Goal: Task Accomplishment & Management: Manage account settings

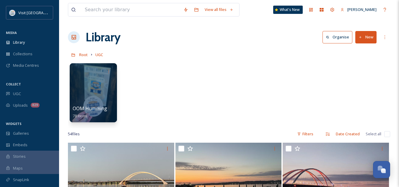
scroll to position [332, 0]
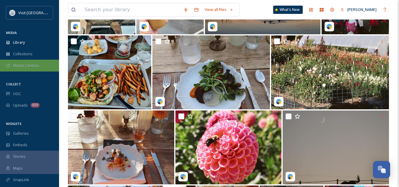
click at [26, 65] on span "Media Centres" at bounding box center [26, 66] width 26 height 6
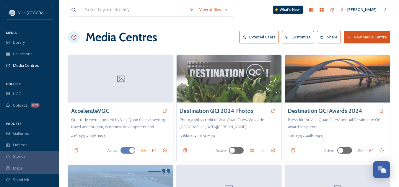
click at [365, 36] on button "New Media Centre" at bounding box center [367, 37] width 46 height 12
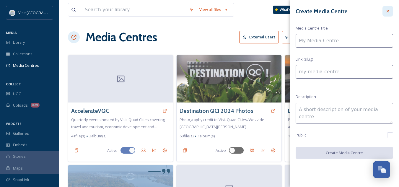
click at [391, 8] on div at bounding box center [387, 11] width 11 height 11
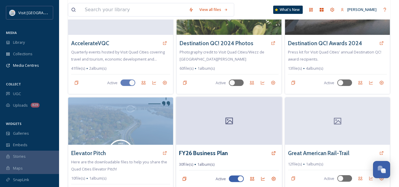
scroll to position [68, 0]
click at [239, 114] on div at bounding box center [229, 121] width 106 height 48
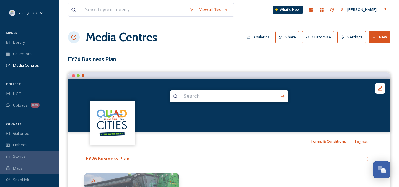
click at [381, 36] on button "New" at bounding box center [379, 37] width 21 height 12
click at [374, 51] on span "Add Files" at bounding box center [376, 51] width 16 height 6
click at [376, 61] on span "Add Album" at bounding box center [377, 63] width 19 height 6
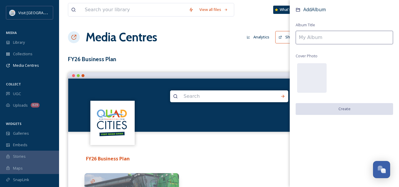
click at [319, 33] on input at bounding box center [344, 38] width 97 height 14
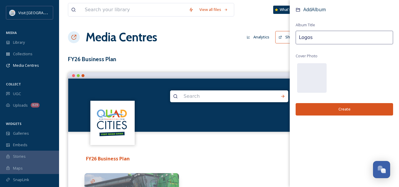
type input "Logos"
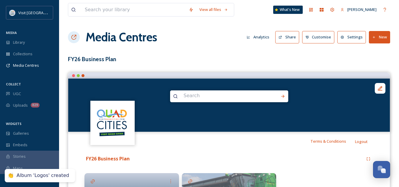
scroll to position [69, 0]
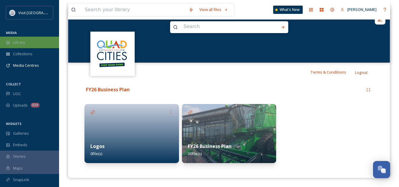
click at [23, 46] on div "Library" at bounding box center [29, 43] width 59 height 12
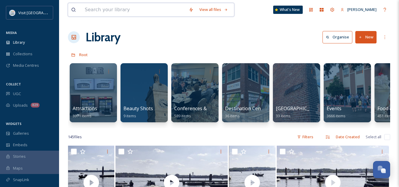
click at [139, 13] on input at bounding box center [134, 9] width 104 height 13
type input "[GEOGRAPHIC_DATA]"
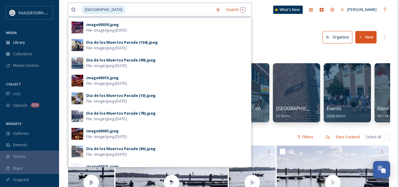
scroll to position [223, 0]
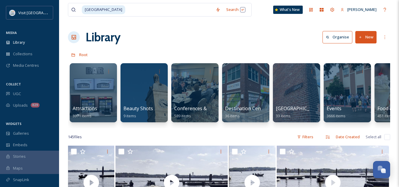
click at [262, 33] on div "Library Organise New" at bounding box center [229, 37] width 322 height 18
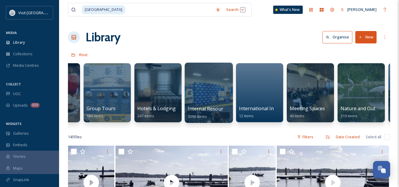
scroll to position [0, 343]
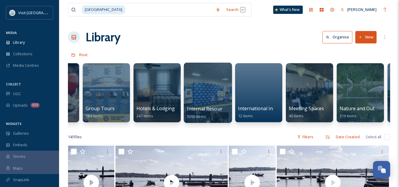
click at [219, 107] on span "Internal Resources" at bounding box center [208, 108] width 43 height 6
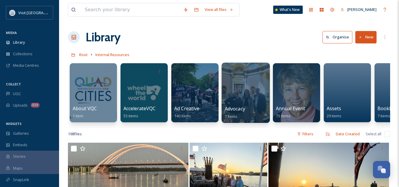
click at [243, 108] on span "Advocacy" at bounding box center [235, 108] width 20 height 6
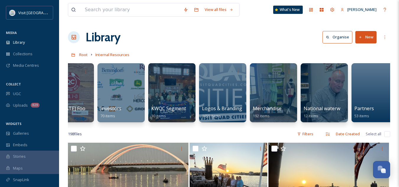
scroll to position [0, 586]
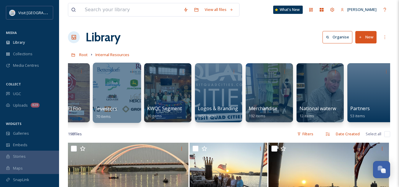
click at [109, 107] on span "Investors" at bounding box center [106, 108] width 21 height 6
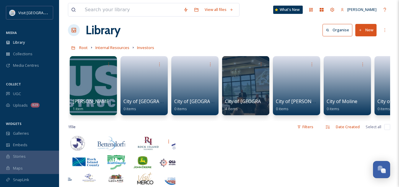
scroll to position [7, 0]
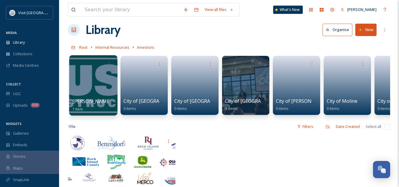
click at [100, 102] on span "[PERSON_NAME] Construction" at bounding box center [106, 101] width 69 height 6
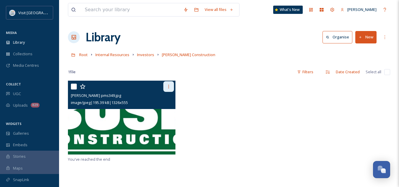
click at [168, 86] on icon at bounding box center [168, 86] width 5 height 5
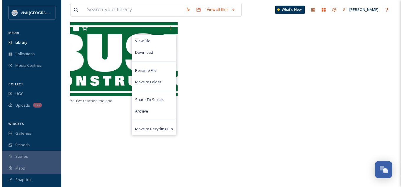
scroll to position [59, 0]
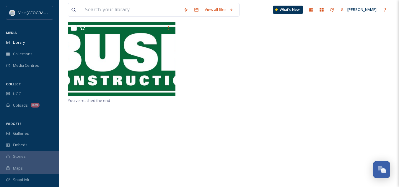
click at [101, 118] on div "You've reached the end" at bounding box center [229, 115] width 322 height 187
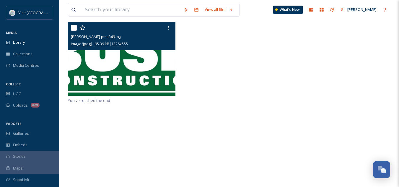
click at [74, 27] on input "checkbox" at bounding box center [74, 28] width 6 height 6
checkbox input "true"
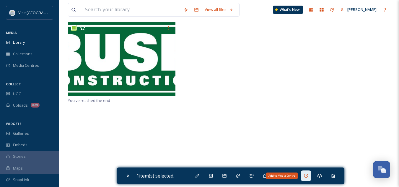
click at [311, 174] on div "Add to Media Centre" at bounding box center [306, 175] width 11 height 11
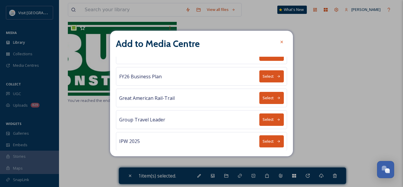
scroll to position [76, 0]
click at [278, 75] on icon at bounding box center [279, 76] width 3 height 2
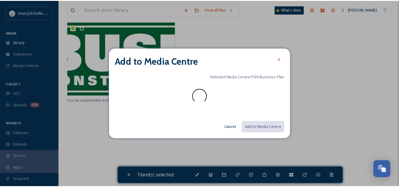
scroll to position [0, 0]
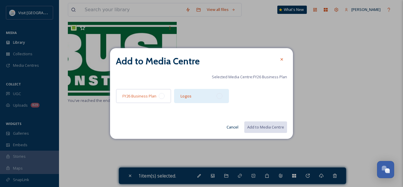
click at [221, 96] on div at bounding box center [220, 96] width 6 height 6
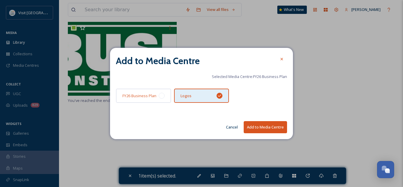
click at [264, 131] on button "Add to Media Centre" at bounding box center [265, 127] width 43 height 12
checkbox input "false"
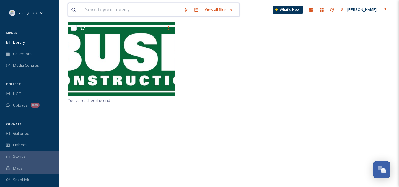
click at [113, 12] on input at bounding box center [131, 9] width 99 height 13
type input "city of moline"
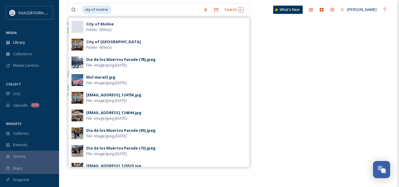
click at [265, 67] on div at bounding box center [229, 59] width 322 height 75
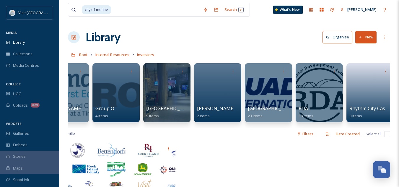
scroll to position [0, 384]
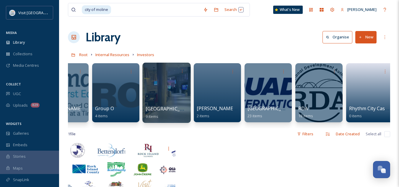
click at [157, 110] on span "[GEOGRAPHIC_DATA]" at bounding box center [170, 108] width 48 height 6
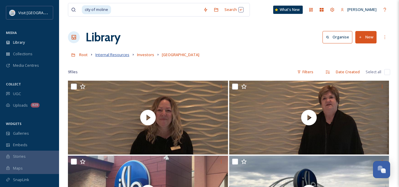
click at [118, 57] on span "Internal Resources" at bounding box center [112, 54] width 34 height 5
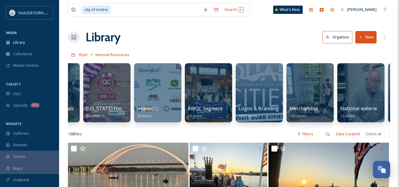
scroll to position [0, 546]
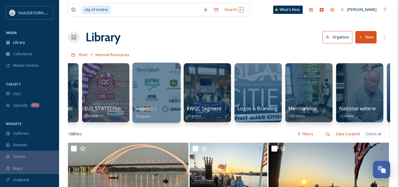
click at [149, 109] on span "Investors" at bounding box center [146, 108] width 21 height 6
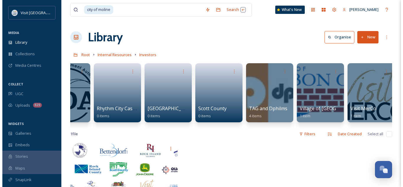
scroll to position [0, 637]
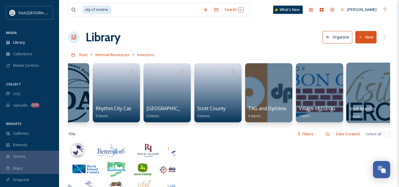
click at [367, 106] on span "Visit MerCo" at bounding box center [362, 108] width 26 height 6
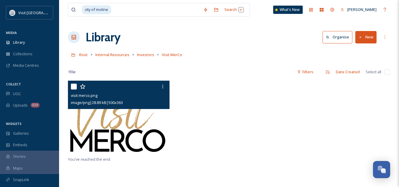
click at [73, 88] on input "checkbox" at bounding box center [74, 87] width 6 height 6
checkbox input "true"
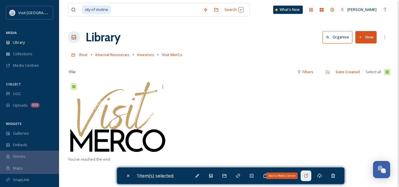
click at [307, 177] on icon at bounding box center [306, 176] width 4 height 4
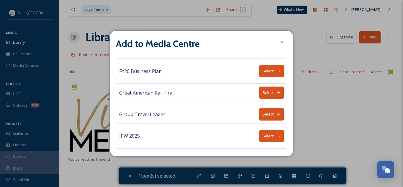
scroll to position [84, 0]
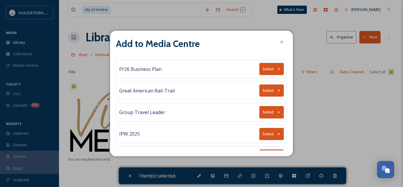
click at [268, 67] on button "Select" at bounding box center [272, 69] width 25 height 12
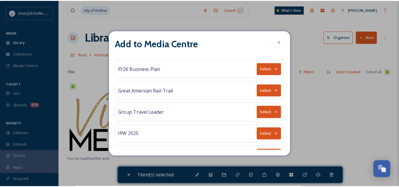
scroll to position [0, 0]
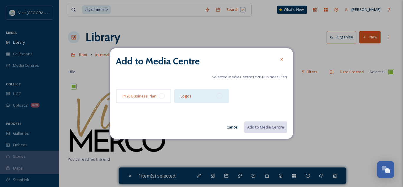
click at [215, 94] on div "Logos" at bounding box center [201, 96] width 55 height 14
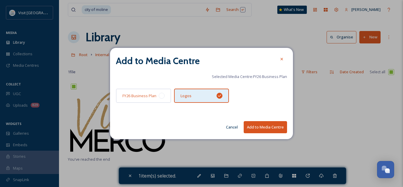
click at [267, 130] on button "Add to Media Centre" at bounding box center [265, 127] width 43 height 12
checkbox input "false"
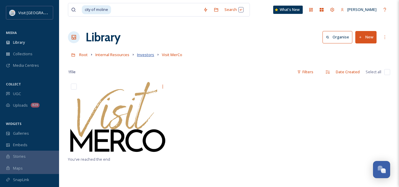
click at [146, 54] on span "Investors" at bounding box center [145, 54] width 17 height 5
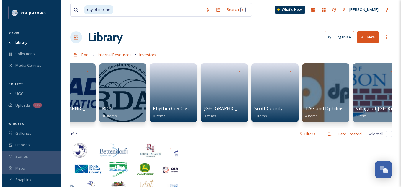
scroll to position [0, 643]
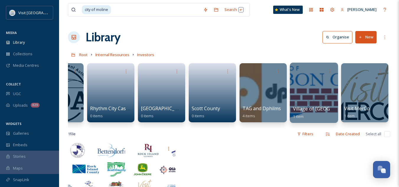
click at [318, 108] on span "Village of [GEOGRAPHIC_DATA]" at bounding box center [328, 108] width 71 height 6
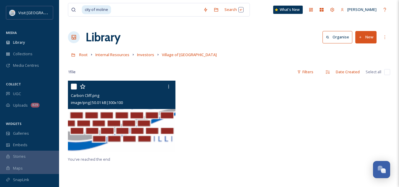
click at [119, 112] on img at bounding box center [122, 118] width 108 height 74
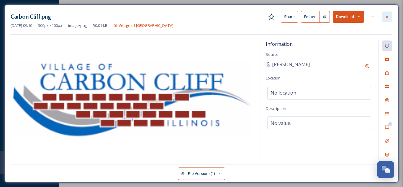
click at [390, 16] on icon at bounding box center [387, 16] width 5 height 5
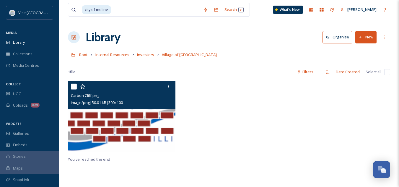
click at [76, 86] on input "checkbox" at bounding box center [74, 87] width 6 height 6
checkbox input "true"
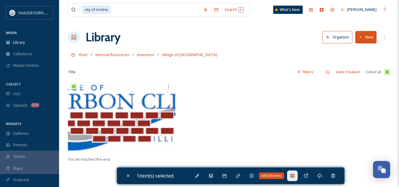
click at [294, 176] on icon at bounding box center [292, 176] width 4 height 4
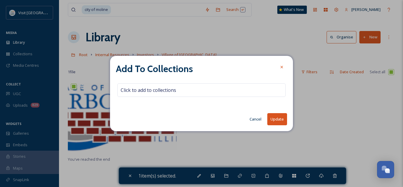
click at [257, 124] on button "Cancel" at bounding box center [256, 119] width 18 height 12
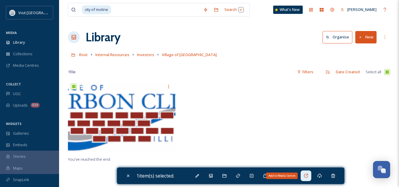
click at [305, 174] on icon at bounding box center [306, 175] width 5 height 5
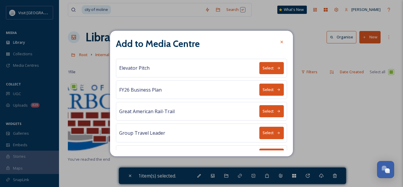
scroll to position [63, 0]
click at [270, 91] on button "Select" at bounding box center [272, 89] width 25 height 12
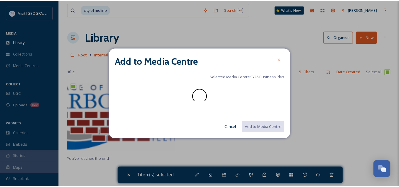
scroll to position [0, 0]
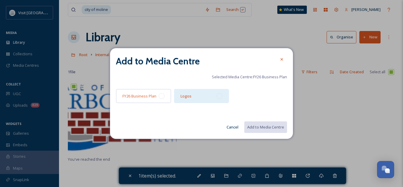
click at [214, 99] on div "Logos" at bounding box center [201, 96] width 55 height 14
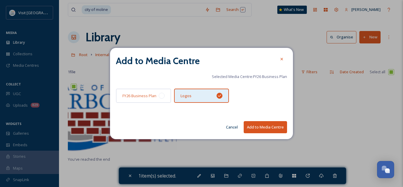
click at [274, 128] on button "Add to Media Centre" at bounding box center [265, 127] width 43 height 12
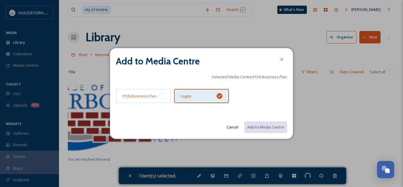
checkbox input "false"
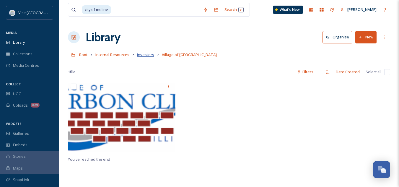
click at [149, 55] on span "Investors" at bounding box center [145, 54] width 17 height 5
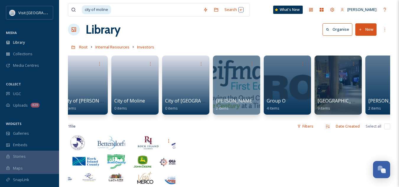
scroll to position [0, 214]
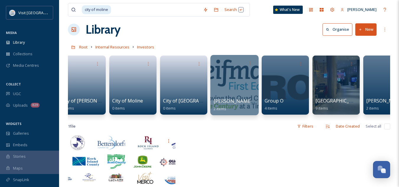
click at [228, 101] on span "[PERSON_NAME] First Equity" at bounding box center [246, 101] width 65 height 6
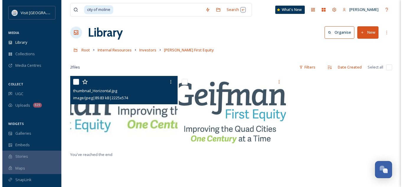
scroll to position [4, 0]
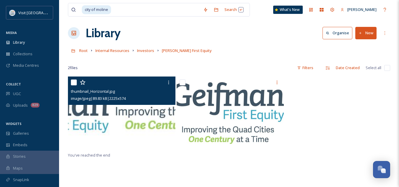
click at [119, 120] on img at bounding box center [122, 113] width 108 height 74
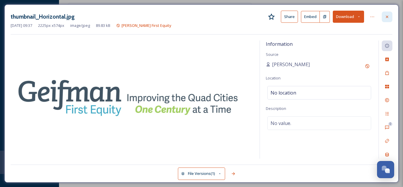
click at [390, 16] on div at bounding box center [387, 17] width 11 height 11
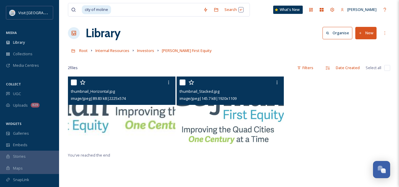
click at [255, 100] on div "image/jpeg | 145.7 kB | 1920 x 1109" at bounding box center [231, 98] width 103 height 7
click at [234, 116] on img at bounding box center [231, 113] width 108 height 74
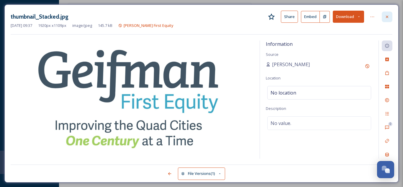
click at [387, 17] on icon at bounding box center [387, 16] width 5 height 5
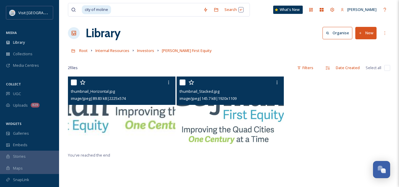
click at [185, 83] on input "checkbox" at bounding box center [183, 82] width 6 height 6
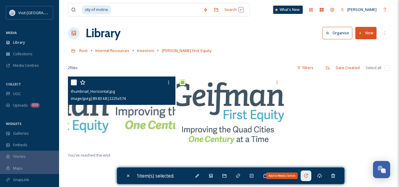
click at [307, 179] on div "Add to Media Centre" at bounding box center [306, 175] width 11 height 11
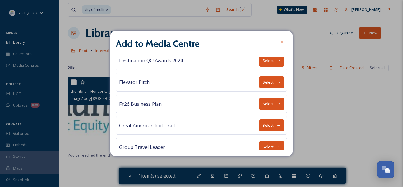
scroll to position [49, 0]
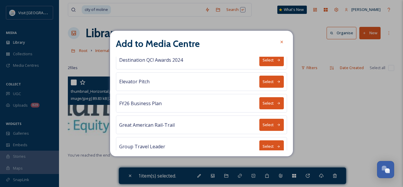
click at [268, 105] on button "Select" at bounding box center [272, 103] width 25 height 12
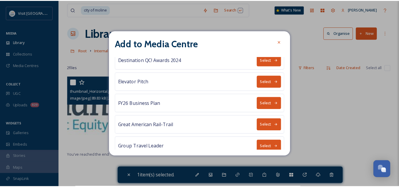
scroll to position [0, 0]
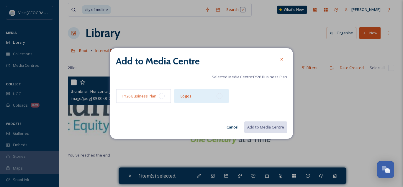
click at [216, 98] on div "Logos" at bounding box center [201, 96] width 55 height 14
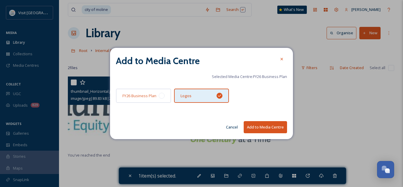
click at [264, 127] on button "Add to Media Centre" at bounding box center [265, 127] width 43 height 12
checkbox input "false"
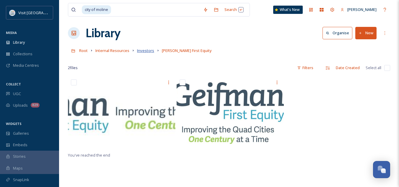
click at [146, 53] on span "Investors" at bounding box center [145, 50] width 17 height 5
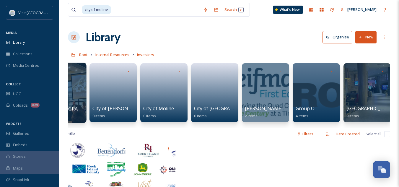
scroll to position [0, 184]
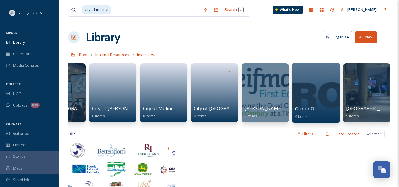
click at [302, 105] on span "Group O" at bounding box center [304, 108] width 19 height 6
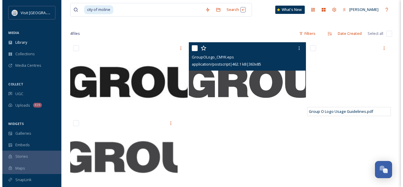
scroll to position [36, 0]
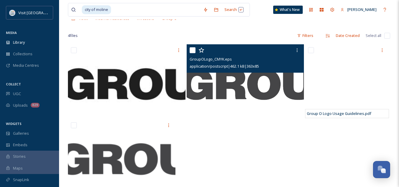
click at [242, 85] on img at bounding box center [246, 81] width 118 height 74
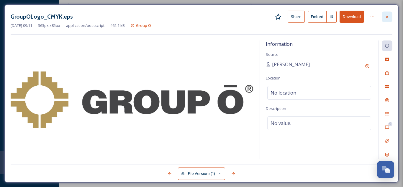
click at [388, 18] on icon at bounding box center [387, 16] width 5 height 5
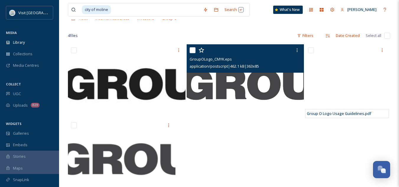
click at [192, 49] on input "checkbox" at bounding box center [193, 50] width 6 height 6
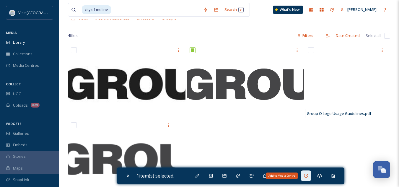
click at [308, 176] on icon at bounding box center [306, 175] width 5 height 5
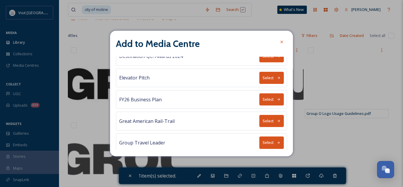
scroll to position [58, 0]
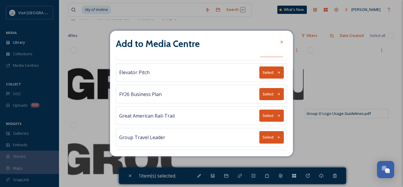
click at [260, 96] on button "Select" at bounding box center [272, 94] width 25 height 12
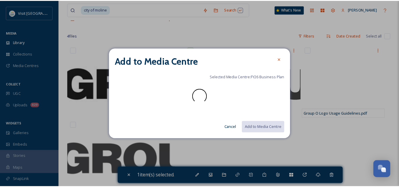
scroll to position [0, 0]
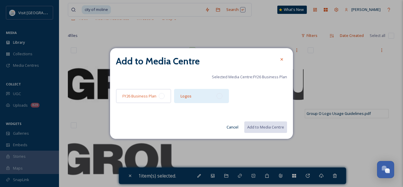
click at [214, 93] on div "Logos" at bounding box center [201, 96] width 55 height 14
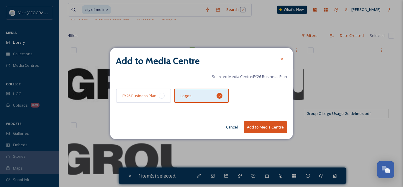
click at [264, 130] on button "Add to Media Centre" at bounding box center [265, 127] width 43 height 12
checkbox input "false"
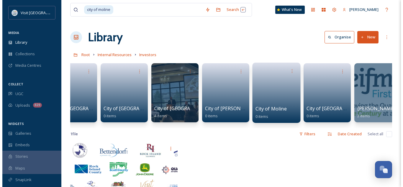
scroll to position [0, 73]
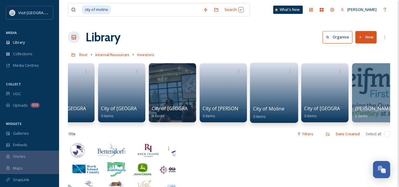
click at [270, 107] on span "City of Moline" at bounding box center [268, 108] width 31 height 6
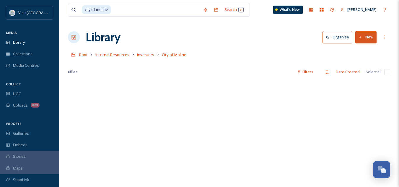
click at [365, 35] on button "New" at bounding box center [365, 37] width 21 height 12
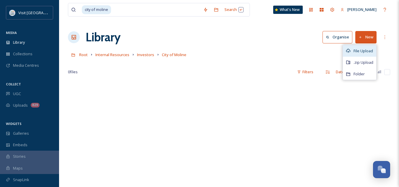
click at [356, 54] on div "File Upload" at bounding box center [359, 51] width 33 height 12
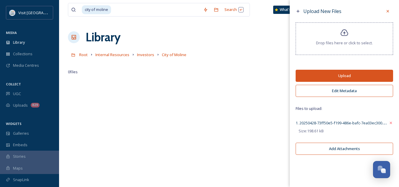
click at [364, 81] on button "Upload" at bounding box center [344, 76] width 97 height 12
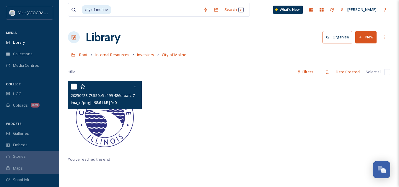
click at [73, 89] on input "checkbox" at bounding box center [74, 87] width 6 height 6
checkbox input "true"
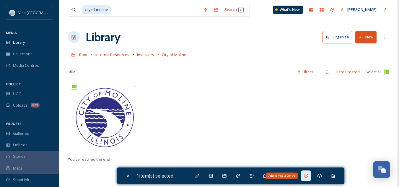
click at [308, 176] on icon at bounding box center [306, 175] width 5 height 5
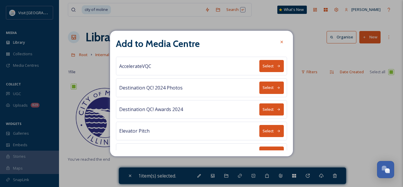
scroll to position [61, 0]
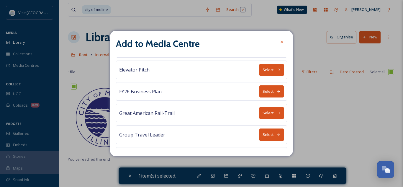
click at [268, 93] on button "Select" at bounding box center [272, 91] width 25 height 12
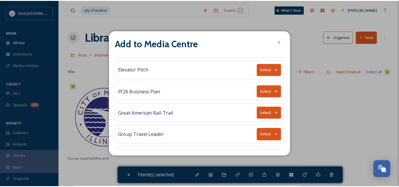
scroll to position [0, 0]
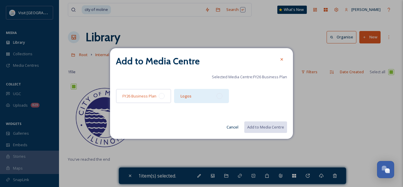
click at [215, 100] on div "Logos" at bounding box center [201, 96] width 55 height 14
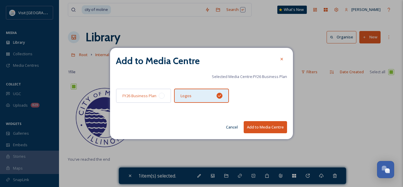
click at [268, 127] on button "Add to Media Centre" at bounding box center [265, 127] width 43 height 12
checkbox input "false"
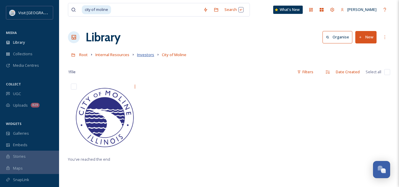
click at [146, 56] on span "Investors" at bounding box center [145, 54] width 17 height 5
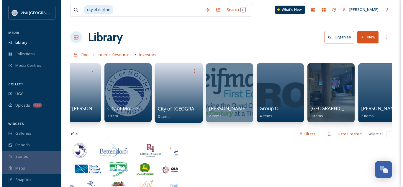
scroll to position [0, 222]
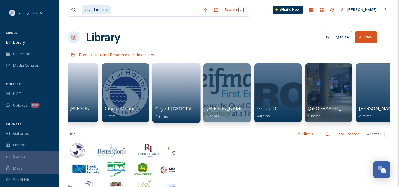
click at [179, 109] on span "City of [GEOGRAPHIC_DATA]" at bounding box center [187, 108] width 64 height 6
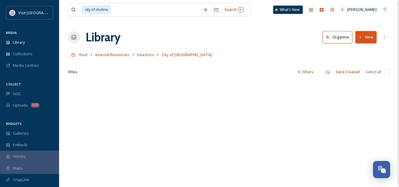
click at [367, 34] on button "New" at bounding box center [365, 37] width 21 height 12
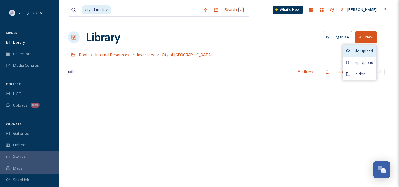
click at [355, 54] on div "File Upload" at bounding box center [359, 51] width 33 height 12
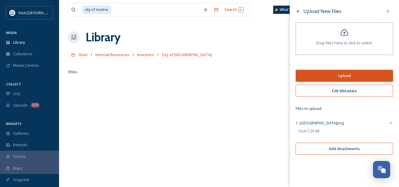
click at [367, 78] on button "Upload" at bounding box center [344, 76] width 97 height 12
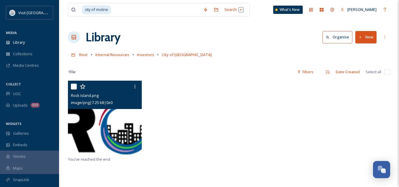
click at [113, 114] on img at bounding box center [105, 118] width 74 height 74
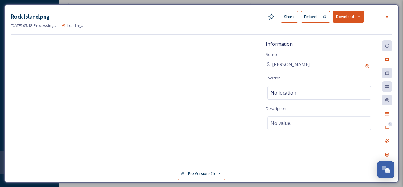
click at [199, 171] on button "File Versions (1)" at bounding box center [201, 173] width 47 height 12
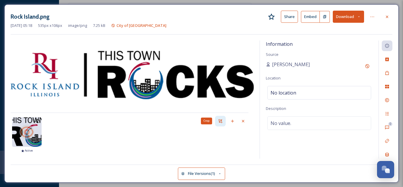
click at [219, 121] on icon at bounding box center [220, 121] width 5 height 5
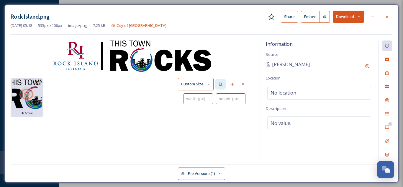
type input "0"
type input "6"
type input "1"
type input "10"
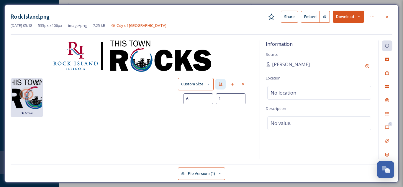
type input "4"
type input "19"
type input "8"
type input "28"
type input "12"
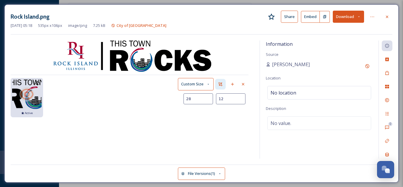
type input "39"
type input "18"
type input "53"
type input "24"
type input "70"
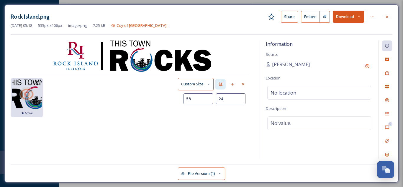
type input "32"
type input "84"
type input "38"
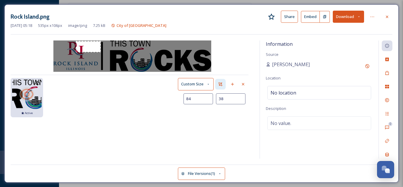
type input "101"
type input "46"
type input "112"
type input "52"
type input "118"
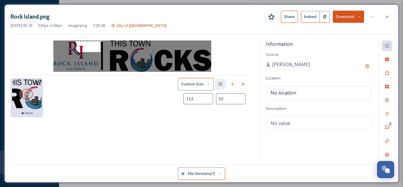
type input "55"
type input "126"
type input "60"
type input "129"
type input "61"
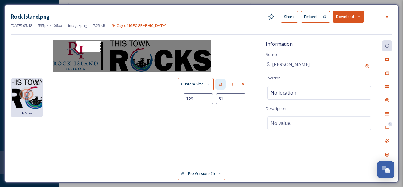
type input "134"
type input "63"
type input "135"
type input "64"
type input "138"
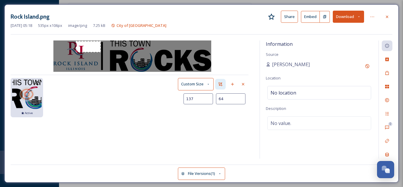
type input "65"
type input "141"
type input "66"
type input "143"
type input "67"
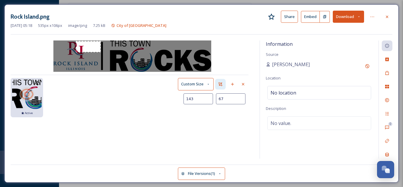
type input "144"
type input "68"
type input "145"
type input "69"
type input "148"
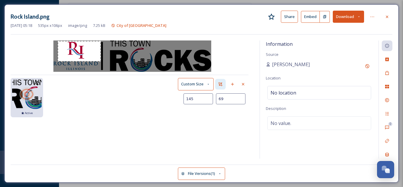
type input "70"
type input "149"
type input "71"
type input "152"
type input "72"
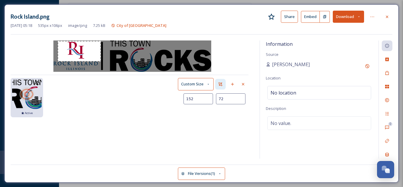
type input "153"
type input "73"
type input "155"
type input "74"
type input "157"
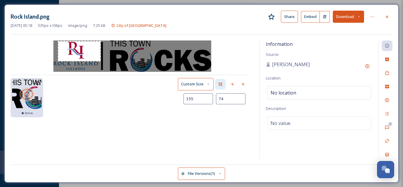
type input "76"
type input "159"
type input "78"
type input "161"
click at [45, 76] on div "[DATE] 05:18 image/png 535 x 106 Active Custom Size 161 104" at bounding box center [132, 99] width 243 height 118
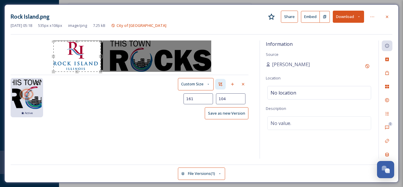
type input "106"
click at [76, 26] on div "Rock Island.png Share Embed Download [DATE] 05:18 535 px x 106 px image/png 7.2…" at bounding box center [201, 93] width 395 height 178
type input "152"
click at [98, 56] on div "Use the up and down arrow keys to move the east drag handle to change the crop …" at bounding box center [99, 56] width 4 height 4
click at [37, 58] on div "[DATE] 05:18 image/png 535 x 106 Active Custom Size 152 106" at bounding box center [132, 99] width 243 height 118
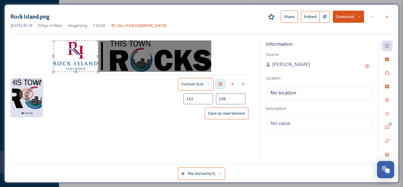
click at [223, 111] on button "Save as new Version" at bounding box center [227, 113] width 44 height 12
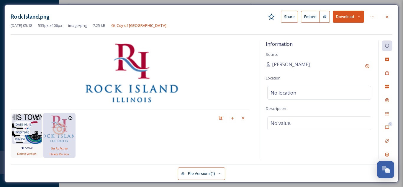
click at [37, 139] on img at bounding box center [27, 129] width 30 height 30
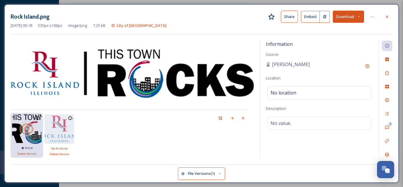
click at [80, 136] on div "[DATE] 05:18 image/png 535 x 106 Active Delete Version [DATE] 05:18 image/png 1…" at bounding box center [113, 135] width 205 height 45
click at [56, 138] on span "152 x 106" at bounding box center [52, 139] width 10 height 4
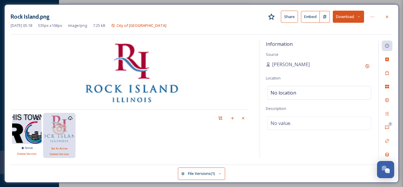
click at [99, 134] on div "[DATE] 05:18 image/png 535 x 106 Active Delete Version [DATE] 05:18 image/png 1…" at bounding box center [113, 135] width 205 height 45
click at [385, 15] on icon at bounding box center [387, 16] width 5 height 5
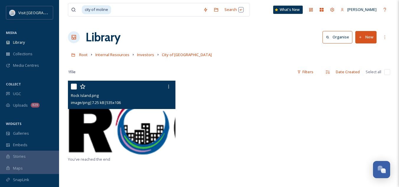
click at [126, 134] on img at bounding box center [122, 118] width 108 height 74
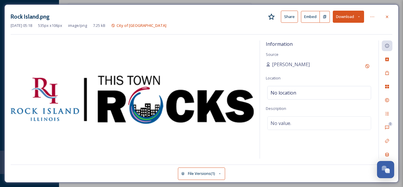
click at [204, 171] on button "File Versions (1)" at bounding box center [201, 173] width 47 height 12
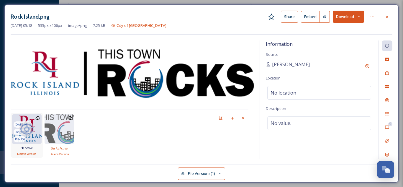
click at [37, 136] on div at bounding box center [27, 129] width 30 height 30
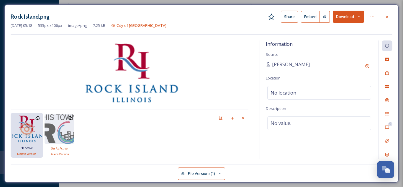
click at [105, 133] on div "[DATE] 05:18 image/png 152 x 106 Active Delete Version [DATE] 05:18 image/png 5…" at bounding box center [113, 135] width 205 height 45
click at [27, 153] on span "Delete Version" at bounding box center [26, 154] width 19 height 4
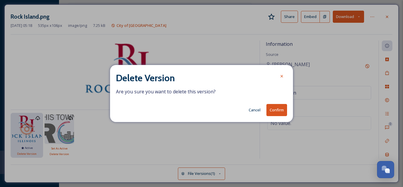
click at [276, 106] on button "Confirm" at bounding box center [277, 110] width 21 height 12
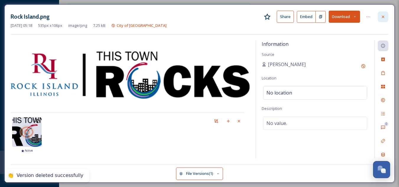
click at [386, 18] on div at bounding box center [383, 17] width 11 height 11
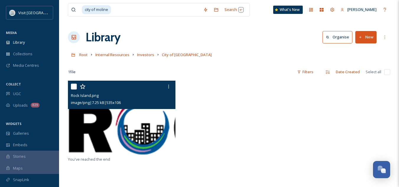
click at [72, 86] on input "checkbox" at bounding box center [74, 87] width 6 height 6
checkbox input "true"
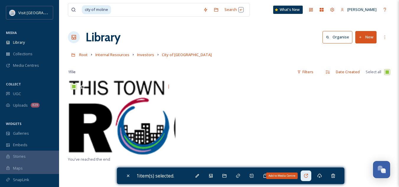
click at [306, 176] on icon at bounding box center [306, 176] width 4 height 4
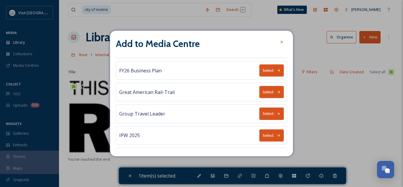
scroll to position [83, 0]
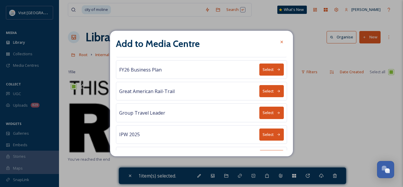
click at [266, 69] on button "Select" at bounding box center [272, 69] width 25 height 12
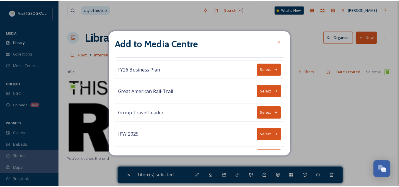
scroll to position [0, 0]
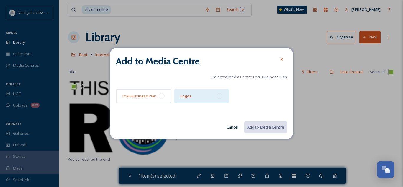
click at [212, 94] on div "Logos" at bounding box center [201, 96] width 55 height 14
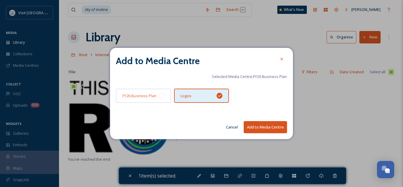
click at [265, 128] on button "Add to Media Centre" at bounding box center [265, 127] width 43 height 12
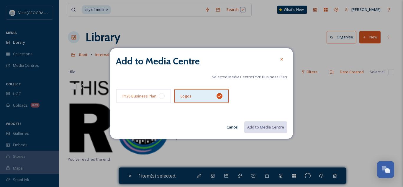
checkbox input "false"
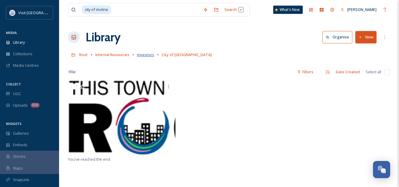
click at [146, 57] on span "Investors" at bounding box center [145, 54] width 17 height 5
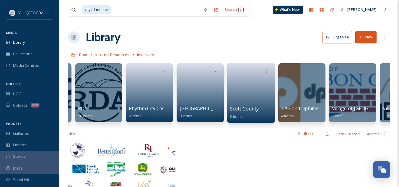
scroll to position [0, 605]
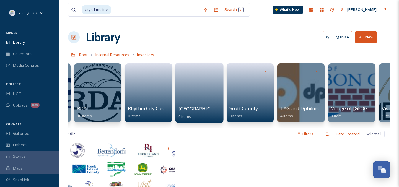
click at [190, 106] on span "[GEOGRAPHIC_DATA]" at bounding box center [202, 108] width 48 height 6
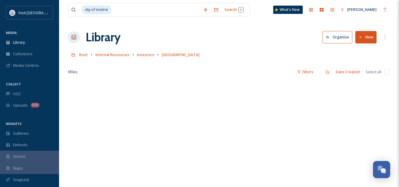
click at [367, 37] on button "New" at bounding box center [365, 37] width 21 height 12
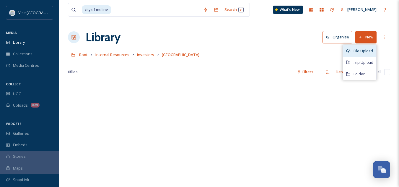
click at [356, 51] on span "File Upload" at bounding box center [363, 51] width 19 height 6
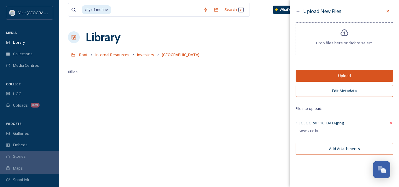
click at [369, 76] on button "Upload" at bounding box center [344, 76] width 97 height 12
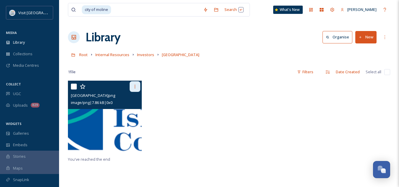
click at [135, 86] on icon at bounding box center [135, 86] width 5 height 5
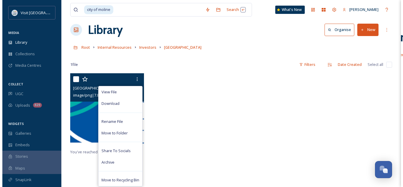
scroll to position [7, 0]
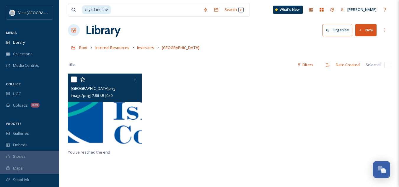
click at [76, 79] on input "checkbox" at bounding box center [74, 79] width 6 height 6
checkbox input "true"
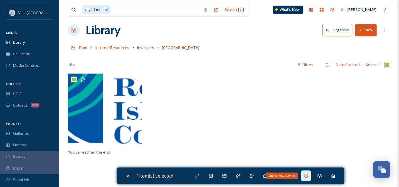
click at [310, 176] on div "Add to Media Centre" at bounding box center [306, 175] width 11 height 11
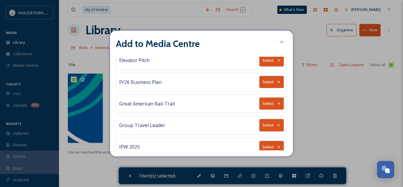
scroll to position [71, 0]
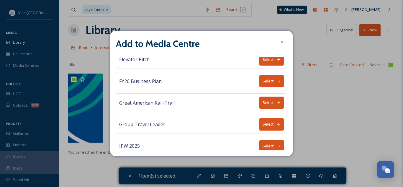
click at [272, 79] on button "Select" at bounding box center [272, 81] width 25 height 12
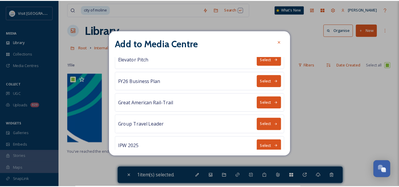
scroll to position [0, 0]
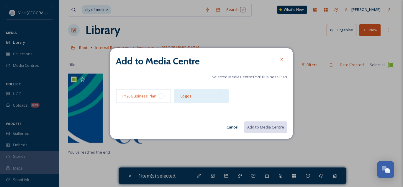
click at [204, 97] on div "Logos" at bounding box center [201, 96] width 55 height 14
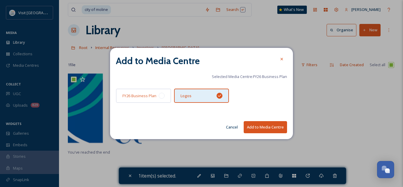
click at [266, 133] on div "Add to Media Centre Selected Media Centre: FY26 Business Plan FY26 Business Pla…" at bounding box center [201, 93] width 183 height 91
click at [264, 127] on button "Add to Media Centre" at bounding box center [265, 127] width 43 height 12
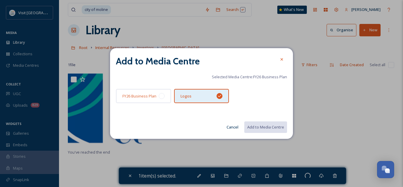
checkbox input "false"
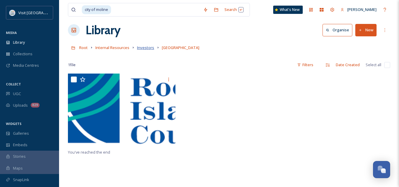
click at [144, 46] on span "Investors" at bounding box center [145, 47] width 17 height 5
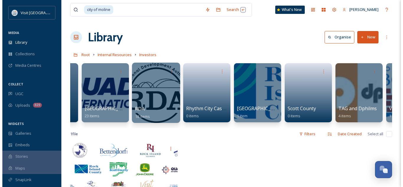
scroll to position [0, 550]
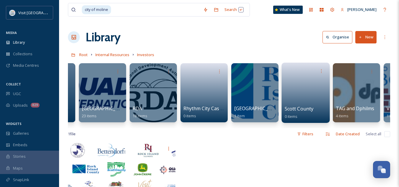
click at [294, 107] on span "Scott County" at bounding box center [299, 108] width 29 height 6
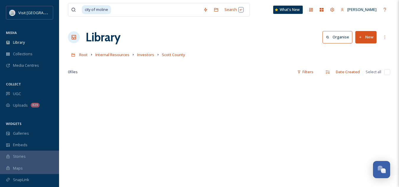
click at [371, 37] on button "New" at bounding box center [365, 37] width 21 height 12
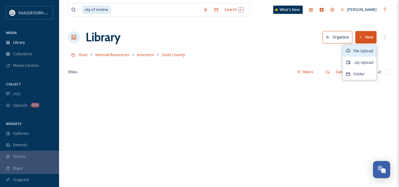
click at [355, 51] on span "File Upload" at bounding box center [363, 51] width 19 height 6
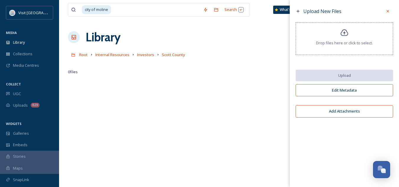
click at [346, 33] on icon at bounding box center [344, 33] width 9 height 9
click at [348, 42] on span "Drop files here or click to select." at bounding box center [344, 43] width 57 height 6
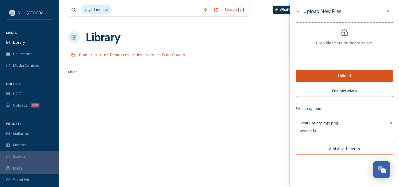
click at [370, 77] on button "Upload" at bounding box center [344, 76] width 97 height 12
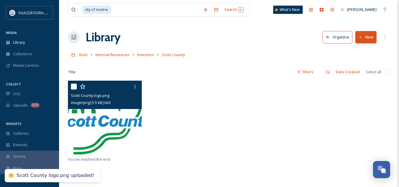
click at [74, 85] on input "checkbox" at bounding box center [74, 87] width 6 height 6
checkbox input "true"
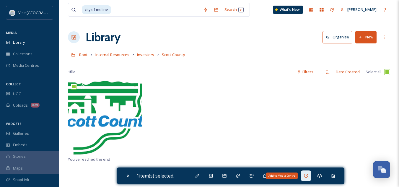
click at [310, 176] on div "Add to Media Centre" at bounding box center [306, 175] width 11 height 11
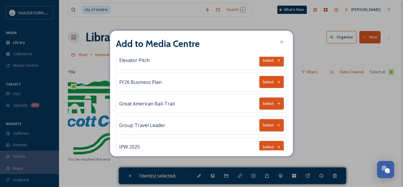
scroll to position [71, 0]
click at [268, 80] on button "Select" at bounding box center [272, 82] width 25 height 12
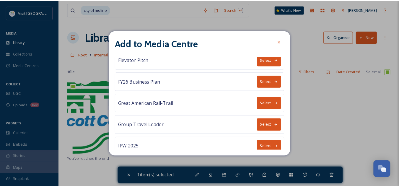
scroll to position [0, 0]
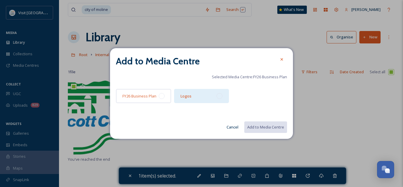
click at [217, 97] on div at bounding box center [220, 96] width 6 height 6
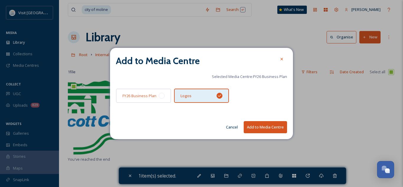
click at [271, 125] on button "Add to Media Centre" at bounding box center [265, 127] width 43 height 12
checkbox input "false"
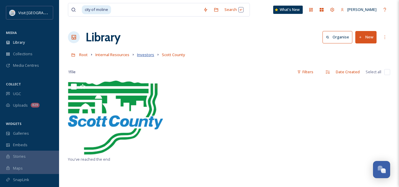
click at [151, 57] on span "Investors" at bounding box center [145, 54] width 17 height 5
click at [148, 54] on span "Investors" at bounding box center [145, 54] width 17 height 5
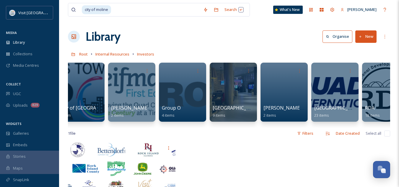
scroll to position [0, 332]
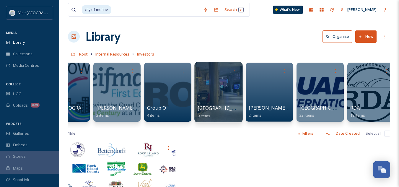
click at [220, 106] on span "[GEOGRAPHIC_DATA]" at bounding box center [222, 108] width 48 height 6
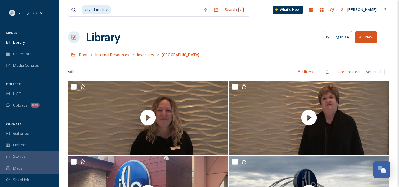
click at [367, 36] on button "New" at bounding box center [365, 37] width 21 height 12
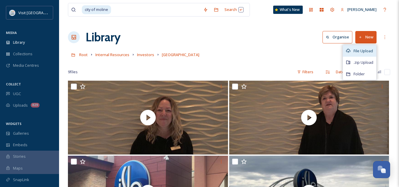
click at [357, 52] on span "File Upload" at bounding box center [363, 51] width 19 height 6
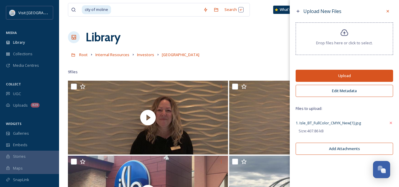
click at [335, 77] on button "Upload" at bounding box center [344, 76] width 97 height 12
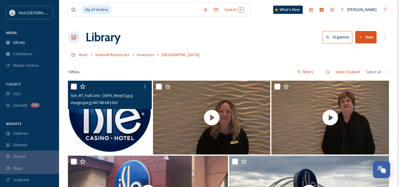
click at [74, 87] on input "checkbox" at bounding box center [74, 87] width 6 height 6
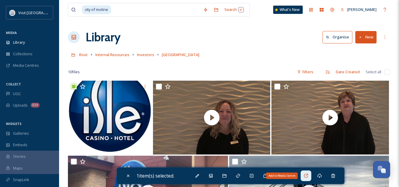
click at [309, 173] on div "Add to Media Centre" at bounding box center [306, 175] width 11 height 11
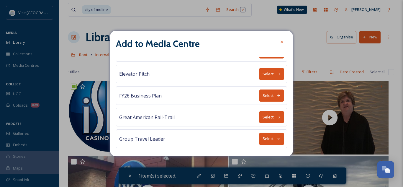
scroll to position [57, 0]
click at [266, 95] on button "Select" at bounding box center [272, 95] width 25 height 12
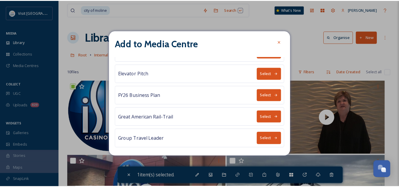
scroll to position [0, 0]
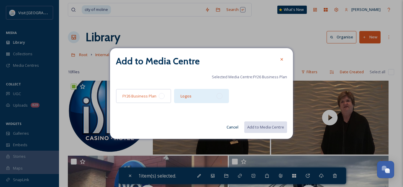
click at [206, 96] on div "Logos" at bounding box center [201, 96] width 55 height 14
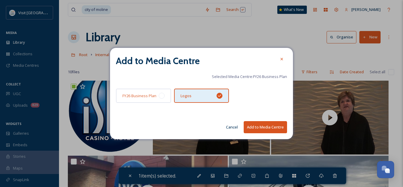
click at [273, 128] on button "Add to Media Centre" at bounding box center [265, 127] width 43 height 12
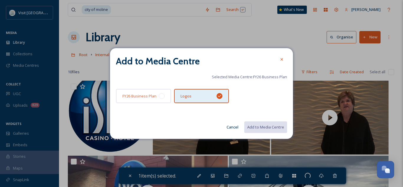
checkbox input "false"
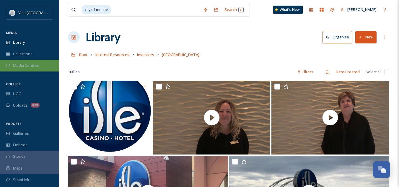
click at [26, 65] on span "Media Centres" at bounding box center [26, 66] width 26 height 6
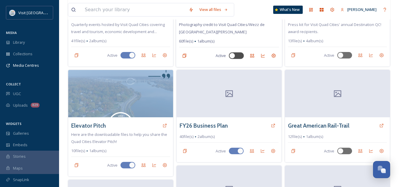
scroll to position [96, 0]
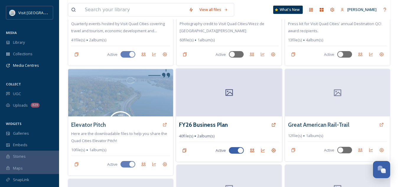
click at [224, 101] on div at bounding box center [229, 93] width 106 height 48
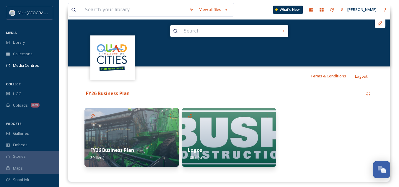
scroll to position [69, 0]
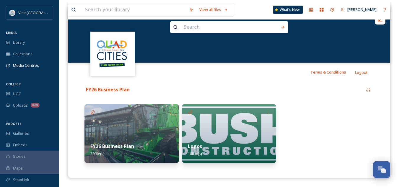
click at [226, 130] on img at bounding box center [229, 133] width 95 height 59
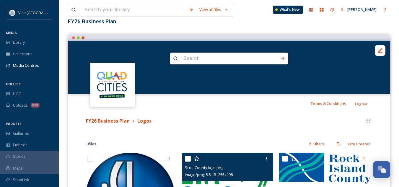
scroll to position [37, 0]
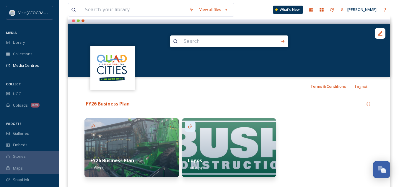
scroll to position [55, 0]
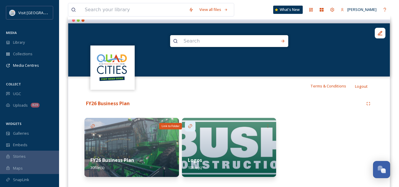
click at [192, 128] on icon at bounding box center [190, 126] width 5 height 5
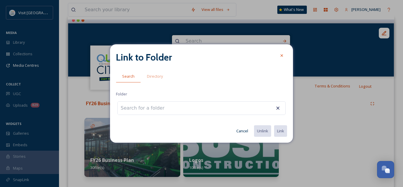
click at [242, 131] on button "Cancel" at bounding box center [243, 131] width 18 height 12
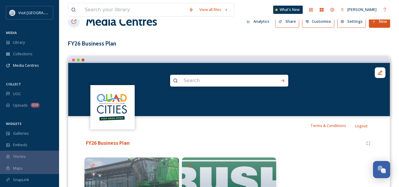
scroll to position [0, 0]
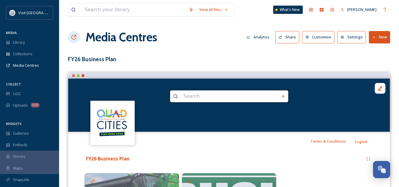
click at [354, 35] on button "Settings" at bounding box center [351, 37] width 29 height 12
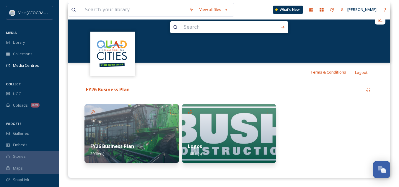
click at [232, 133] on img at bounding box center [229, 133] width 95 height 59
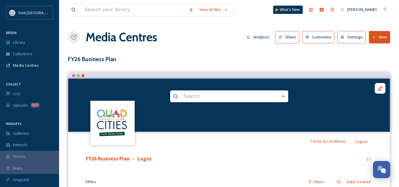
click at [355, 39] on button "Settings" at bounding box center [351, 37] width 29 height 12
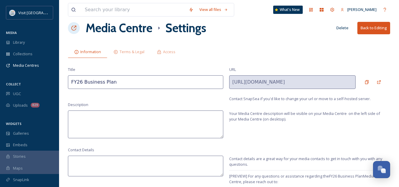
scroll to position [9, 0]
click at [369, 82] on icon at bounding box center [366, 81] width 5 height 5
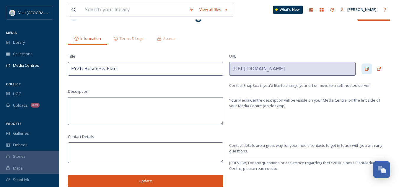
scroll to position [0, 0]
